Goal: Task Accomplishment & Management: Manage account settings

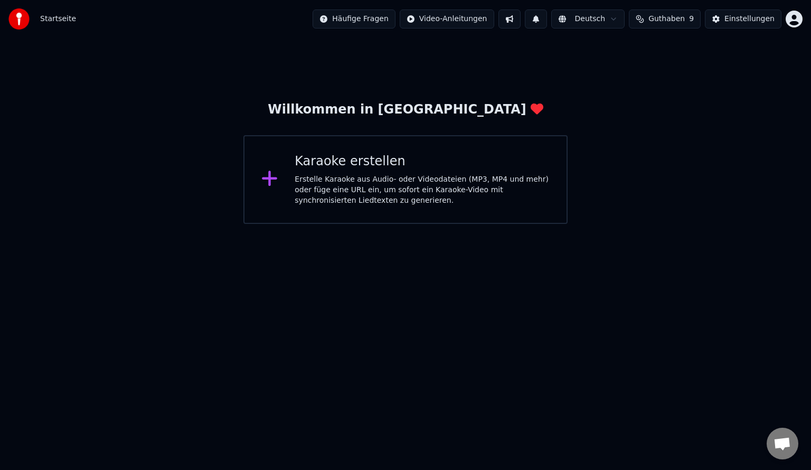
click at [668, 21] on span "Guthaben" at bounding box center [666, 19] width 36 height 11
click at [728, 21] on button "Einstellungen" at bounding box center [743, 19] width 77 height 19
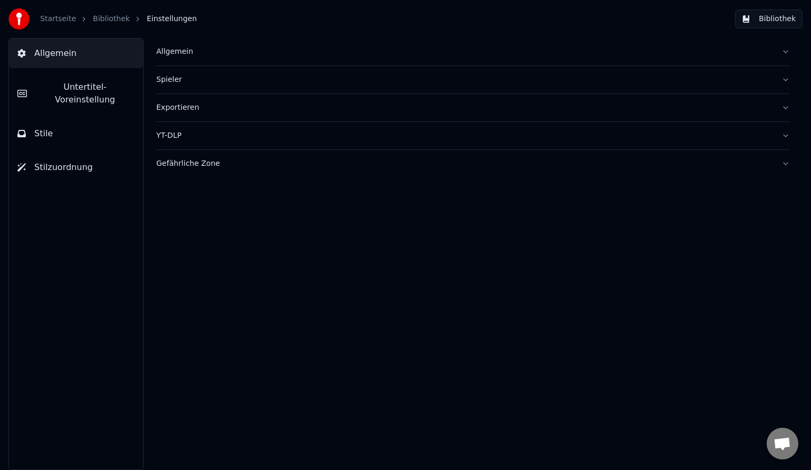
click at [64, 57] on span "Allgemein" at bounding box center [55, 53] width 42 height 13
click at [788, 56] on button "Allgemein" at bounding box center [472, 51] width 633 height 27
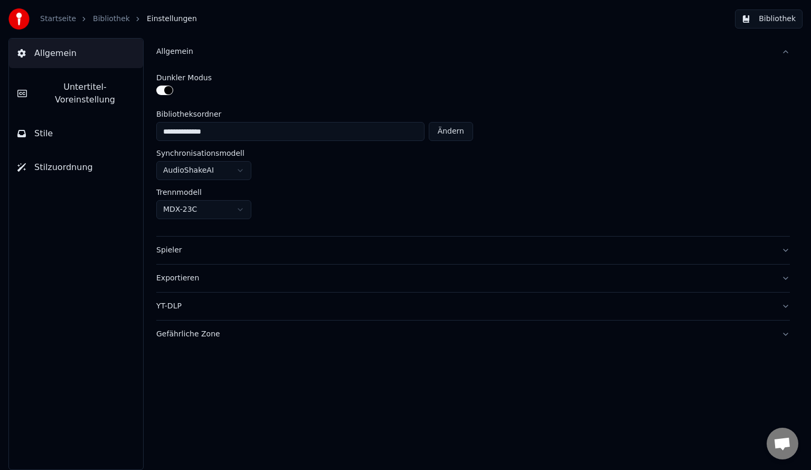
click at [786, 51] on button "Allgemein" at bounding box center [472, 51] width 633 height 27
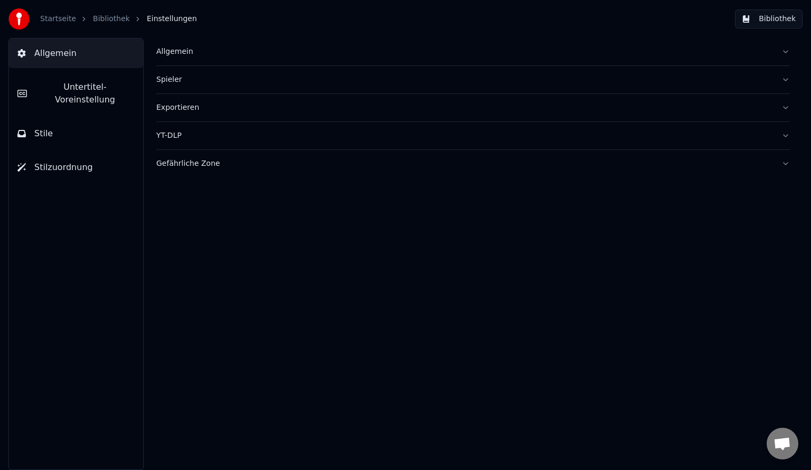
click at [20, 23] on img at bounding box center [18, 18] width 21 height 21
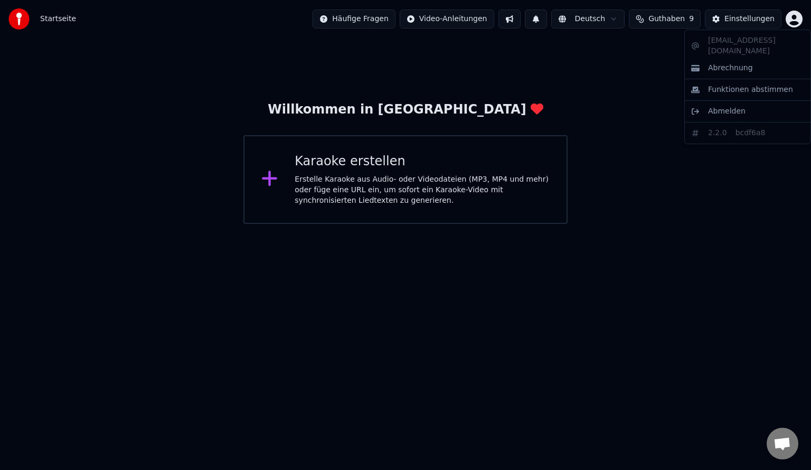
click at [798, 19] on html "Startseite Häufige Fragen Video-Anleitungen Deutsch Guthaben 9 Einstellungen Wi…" at bounding box center [405, 112] width 811 height 224
click at [752, 60] on div "Abrechnung" at bounding box center [747, 68] width 121 height 17
